Goal: Transaction & Acquisition: Purchase product/service

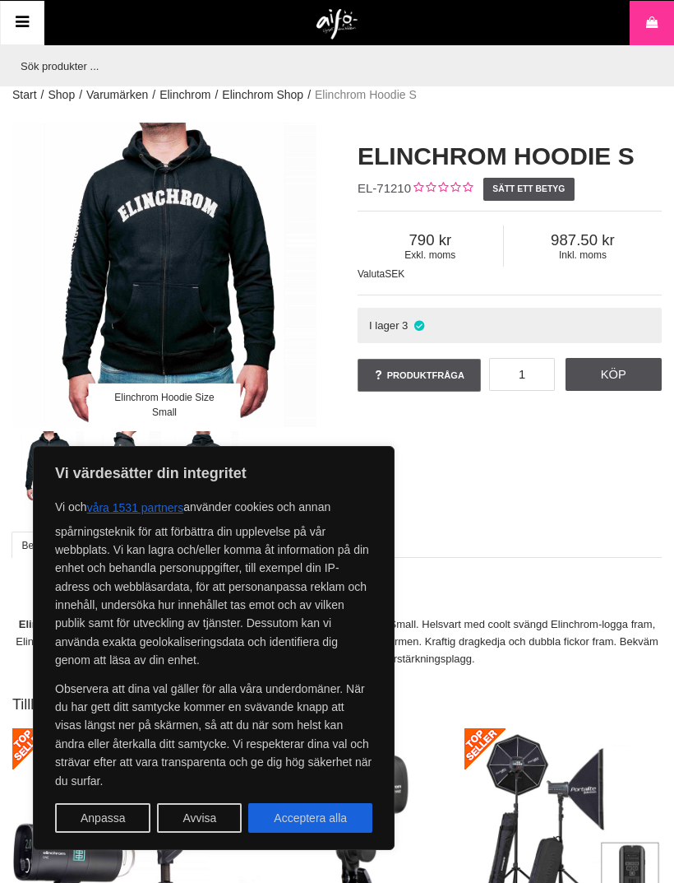
scroll to position [0, 4]
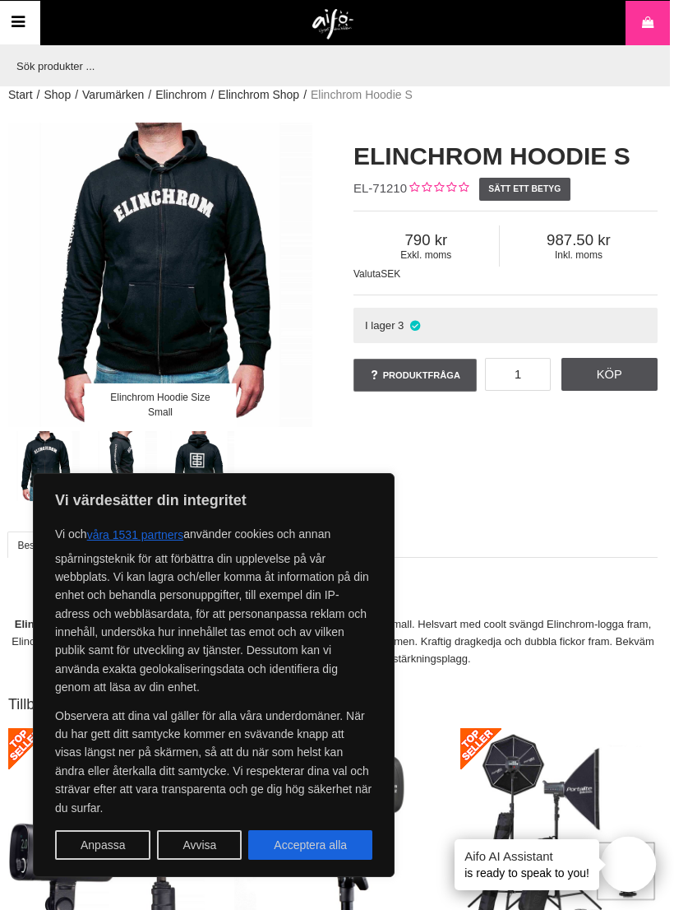
scroll to position [0, 8]
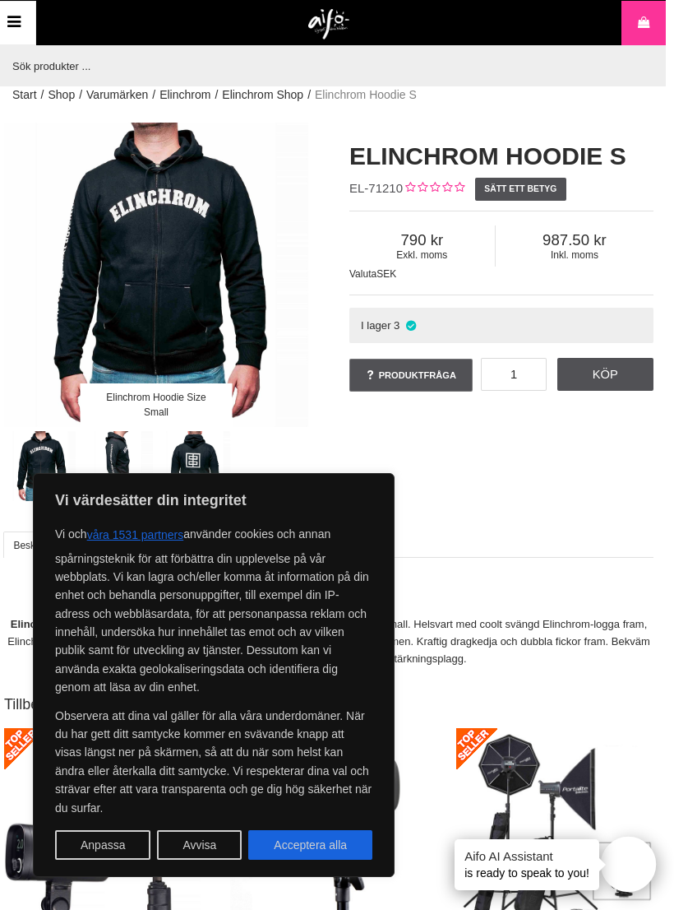
click at [615, 706] on h2 "Tillbehör" at bounding box center [329, 704] width 650 height 21
click at [211, 850] on button "Avvisa" at bounding box center [199, 845] width 85 height 30
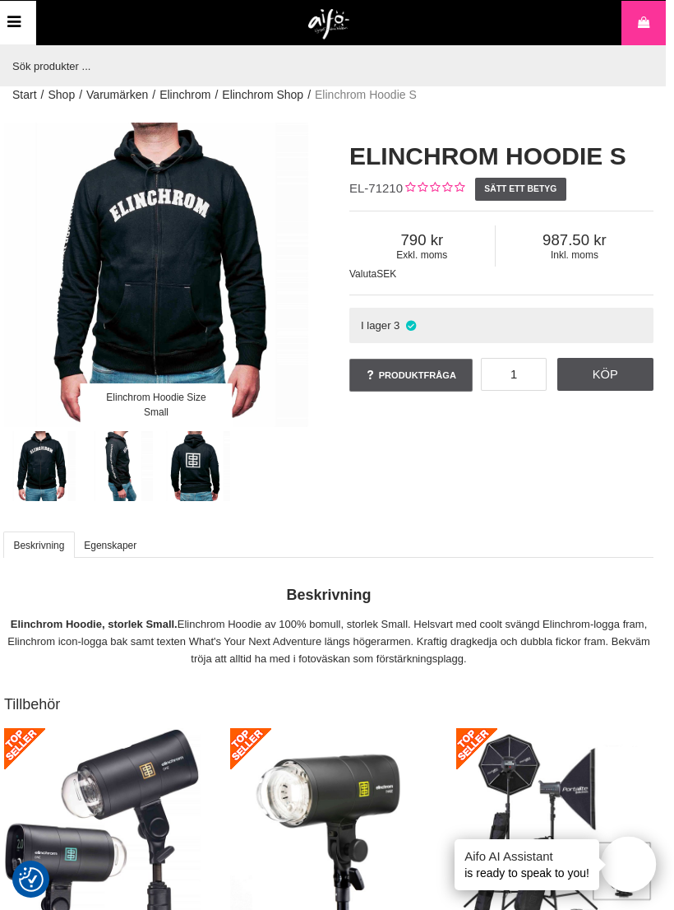
click at [652, 746] on img at bounding box center [554, 826] width 197 height 197
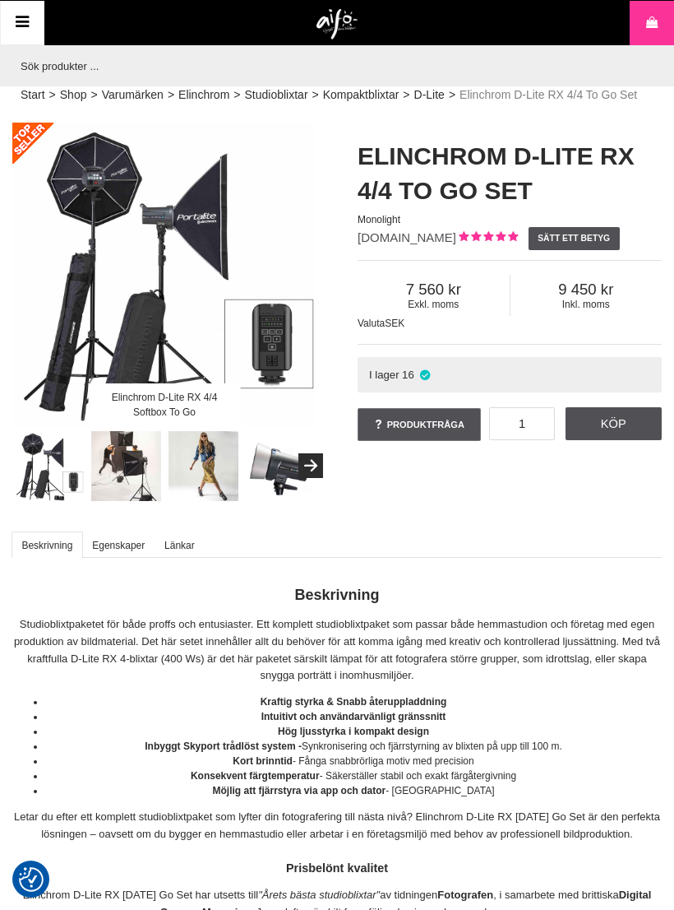
click at [656, 887] on p "Elinchrom D-Lite RX 4/4 To Go Set har utsetts till "Årets bästa studioblixtar" …" at bounding box center [337, 904] width 650 height 35
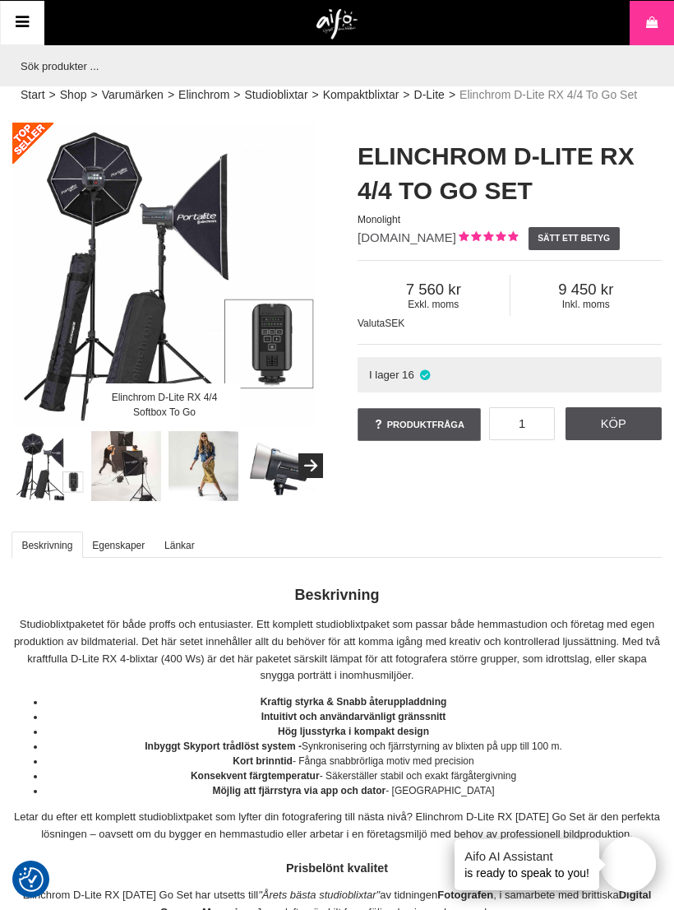
click at [628, 844] on button "Open twise" at bounding box center [628, 863] width 55 height 55
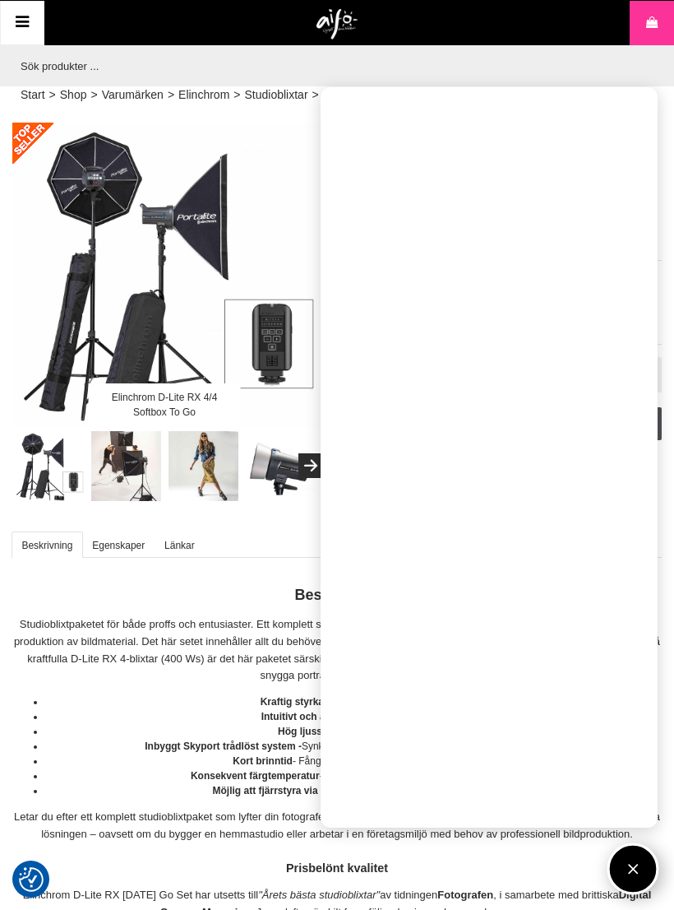
click at [637, 865] on button "Open twise" at bounding box center [634, 869] width 52 height 52
